Goal: Navigation & Orientation: Find specific page/section

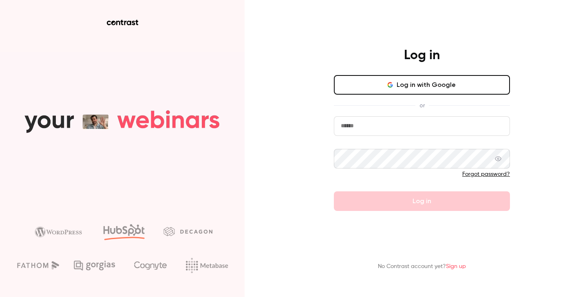
click at [421, 79] on button "Log in with Google" at bounding box center [422, 85] width 176 height 20
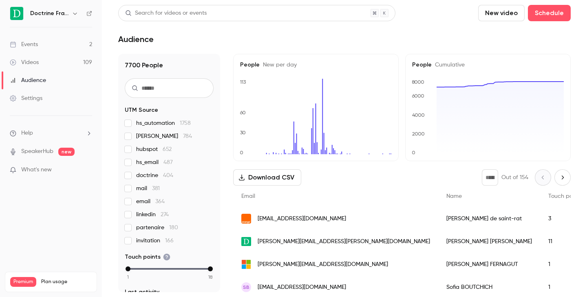
click at [76, 13] on icon "button" at bounding box center [75, 14] width 4 height 2
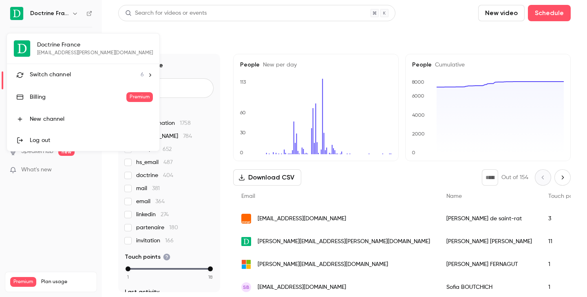
click at [63, 73] on span "Switch channel" at bounding box center [50, 74] width 41 height 9
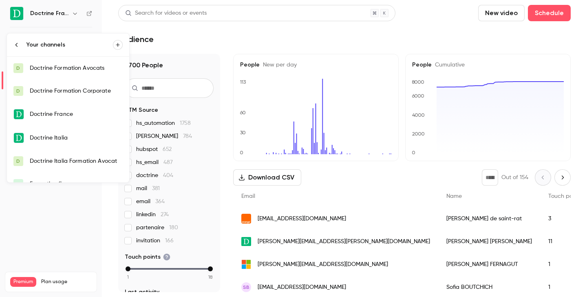
click at [66, 68] on div "Doctrine Formation Avocats" at bounding box center [76, 68] width 93 height 8
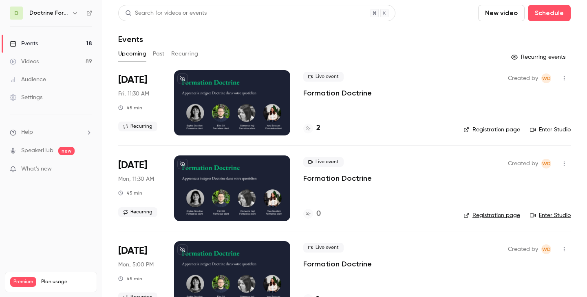
click at [547, 130] on link "Enter Studio" at bounding box center [550, 129] width 41 height 8
